Goal: Entertainment & Leisure: Consume media (video, audio)

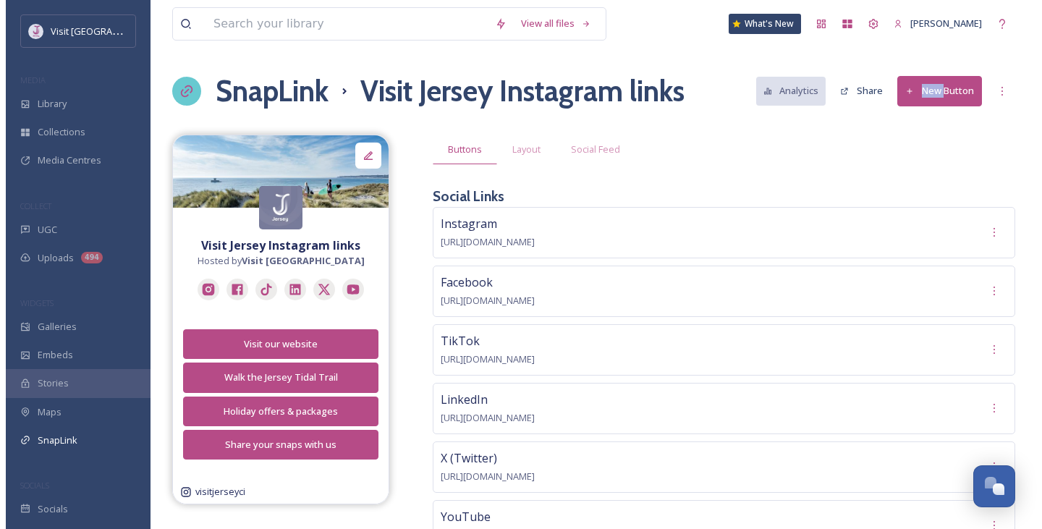
scroll to position [1329, 0]
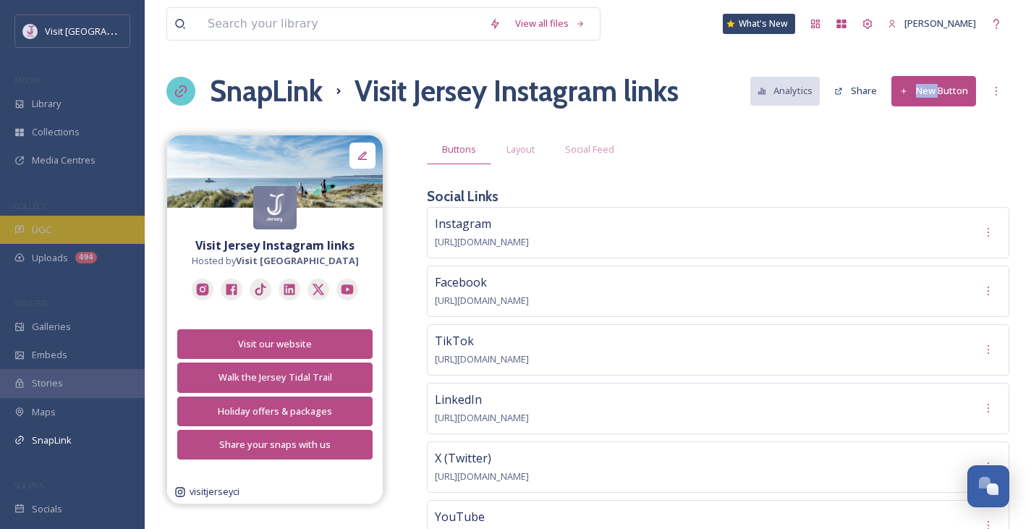
click at [46, 227] on span "UGC" at bounding box center [42, 230] width 20 height 14
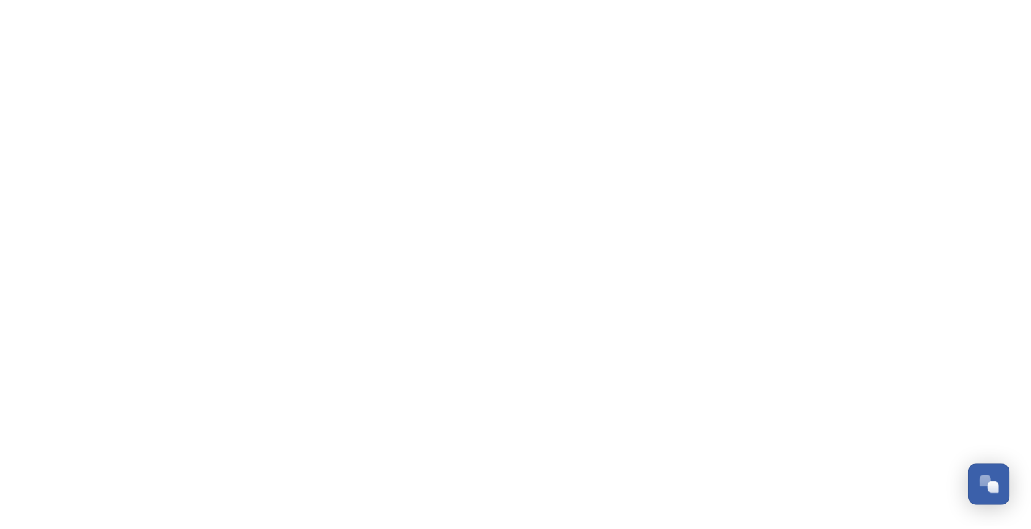
scroll to position [1344, 0]
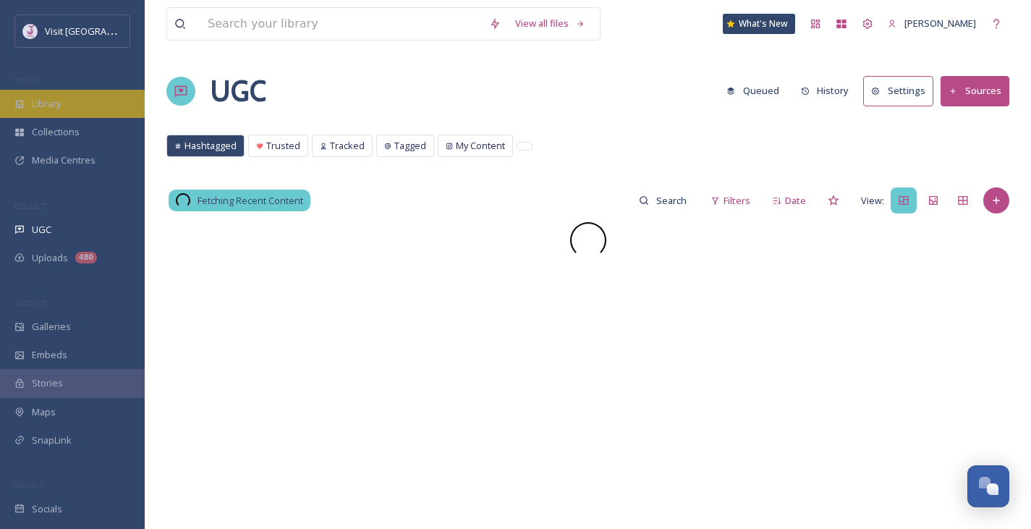
click at [61, 111] on div "Library" at bounding box center [72, 104] width 145 height 28
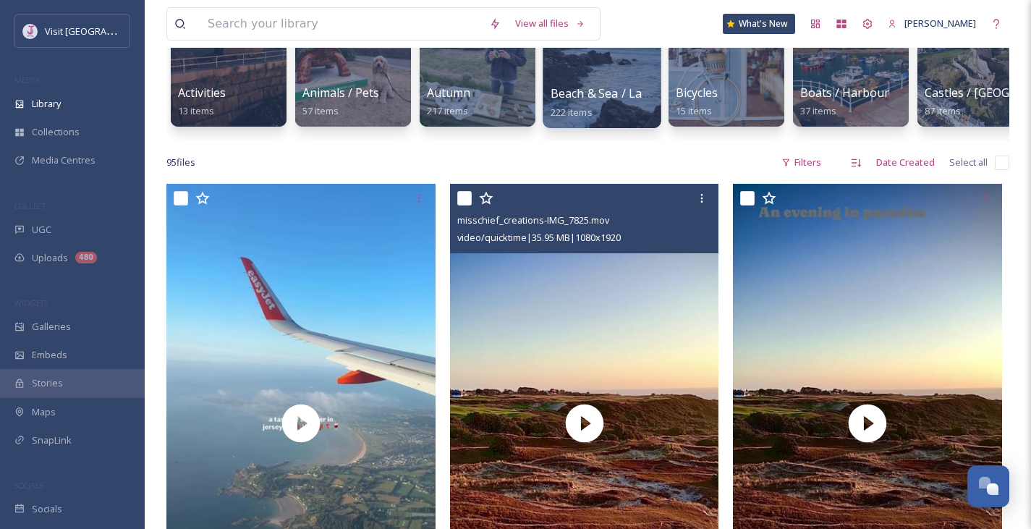
scroll to position [316, 0]
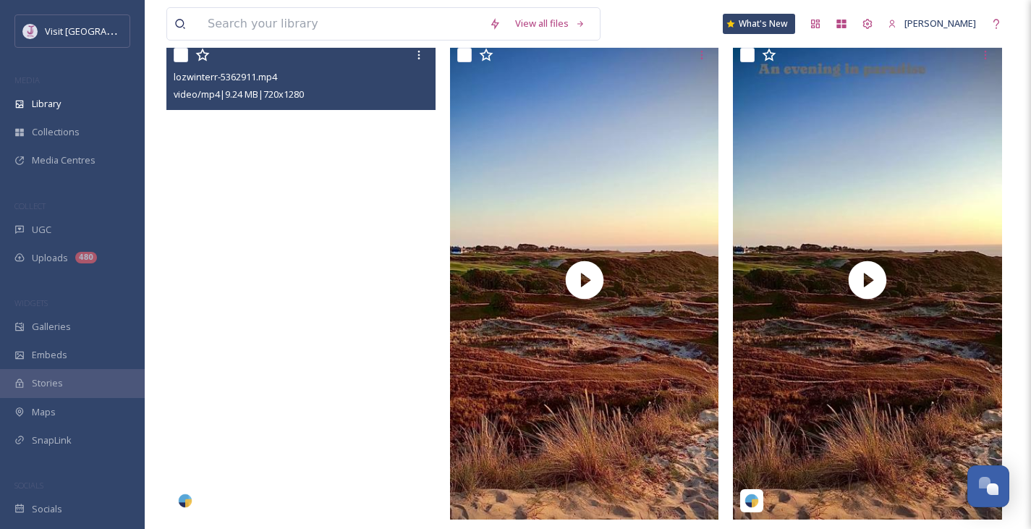
click at [407, 450] on video "lozwinterr-5362911.mp4" at bounding box center [300, 280] width 269 height 478
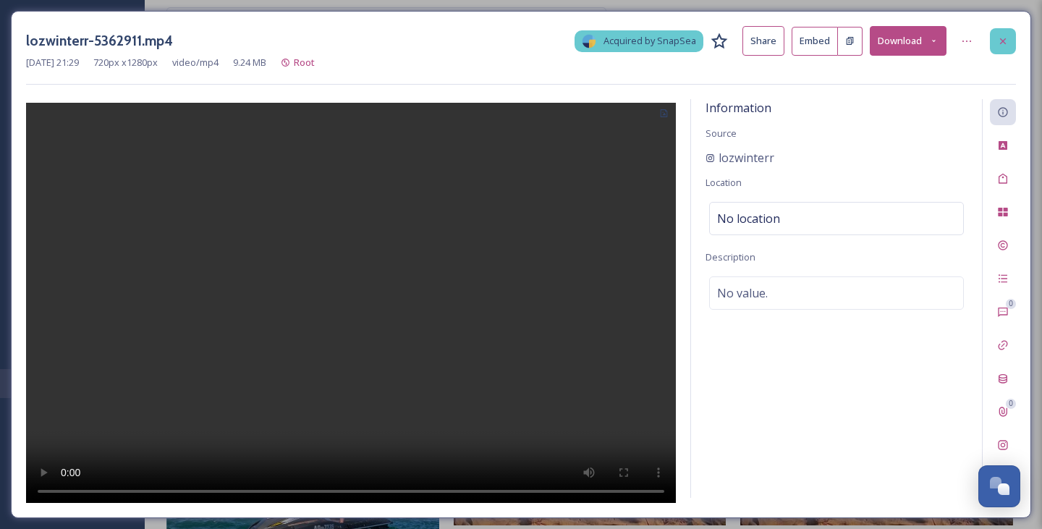
click at [1008, 35] on div at bounding box center [1002, 41] width 26 height 26
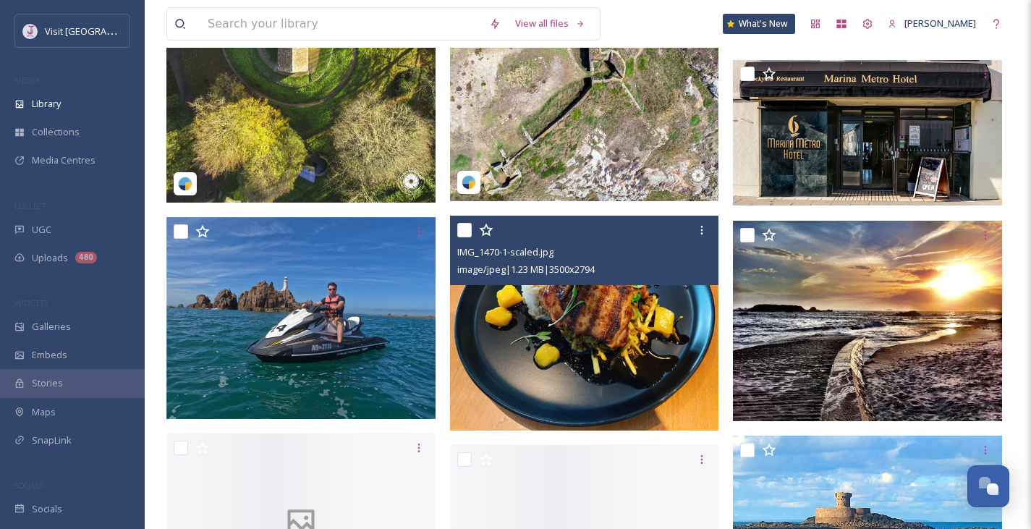
scroll to position [985, 0]
